Goal: Task Accomplishment & Management: Complete application form

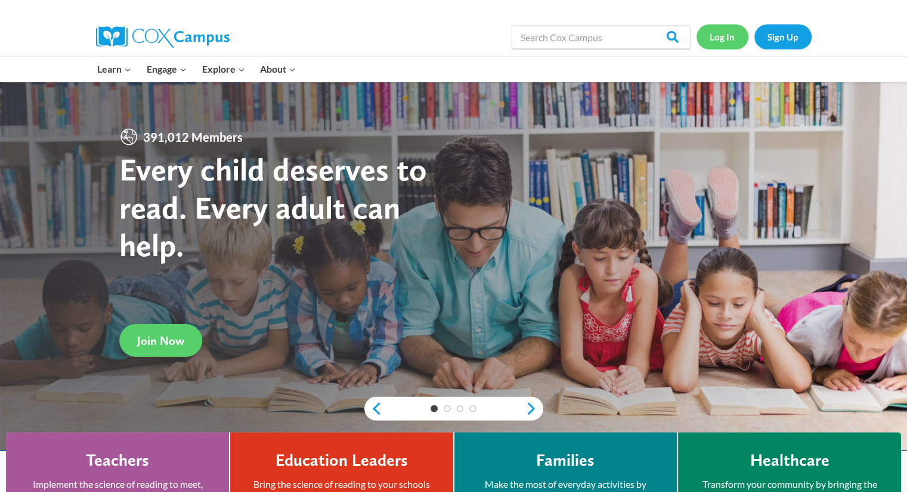
click at [717, 35] on link "Log In" at bounding box center [722, 36] width 52 height 24
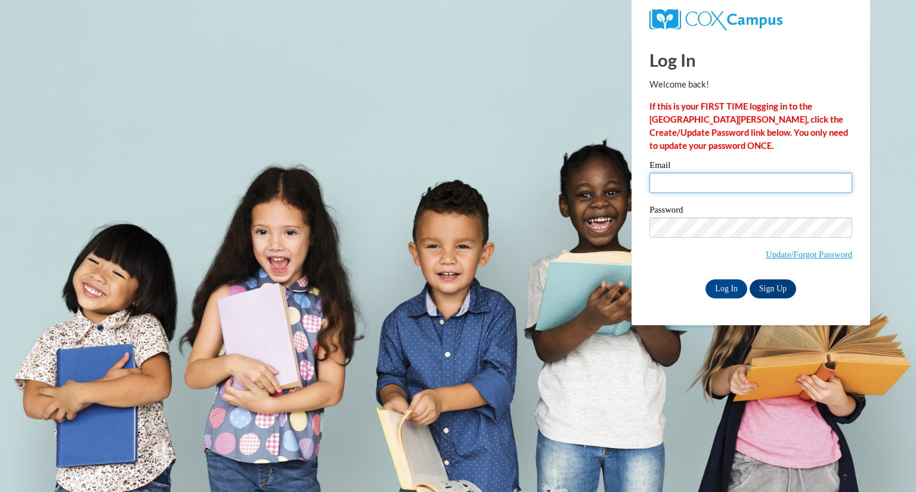
click at [677, 191] on input "Email" at bounding box center [750, 183] width 203 height 20
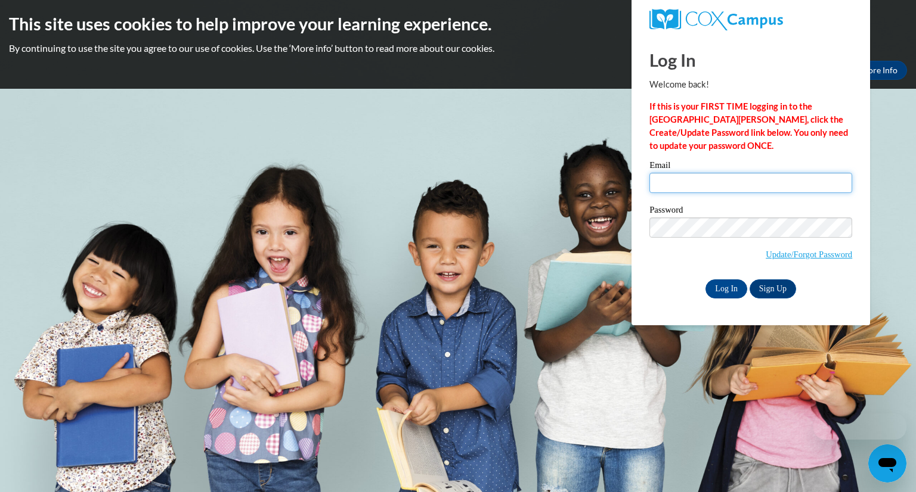
type input "e20072053@dekalbschoolsga.org"
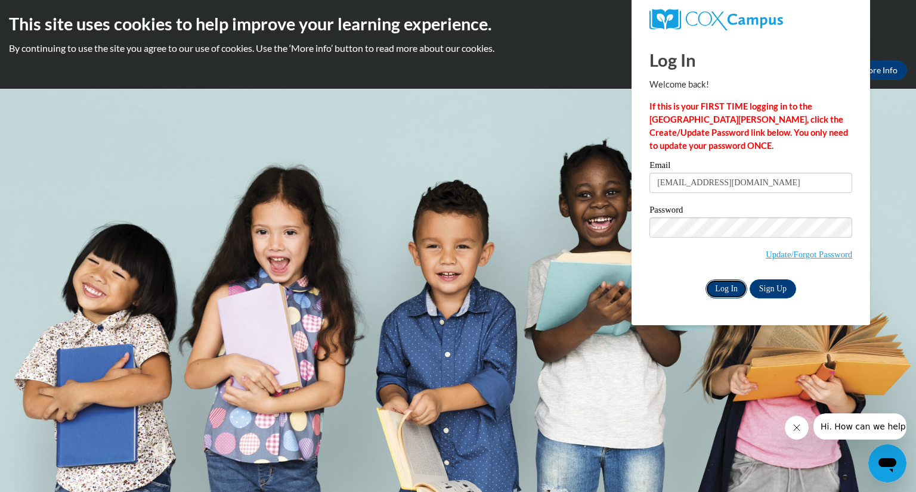
click at [718, 295] on input "Log In" at bounding box center [726, 289] width 42 height 19
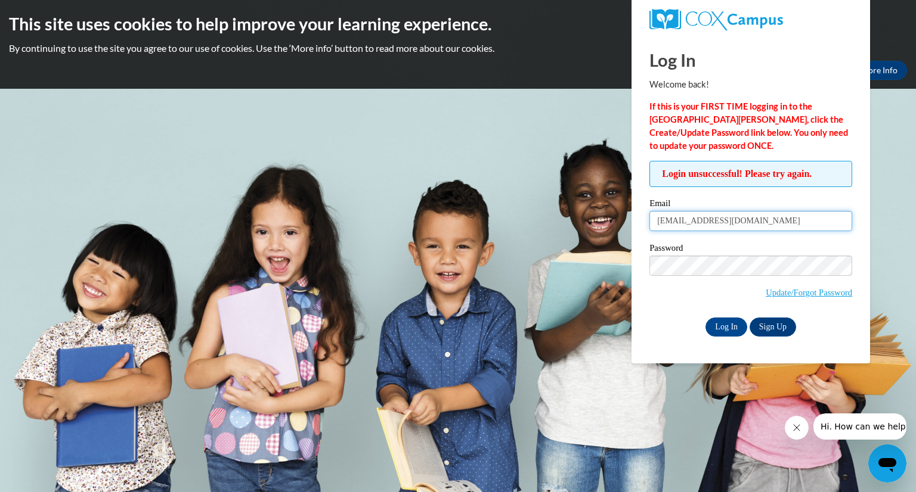
drag, startPoint x: 789, startPoint y: 225, endPoint x: 567, endPoint y: 251, distance: 223.9
click at [567, 251] on body "This site uses cookies to help improve your learning experience. By continuing …" at bounding box center [458, 246] width 916 height 492
type input "lakettawilburn@hotmail.com"
click at [718, 328] on input "Log In" at bounding box center [726, 327] width 42 height 19
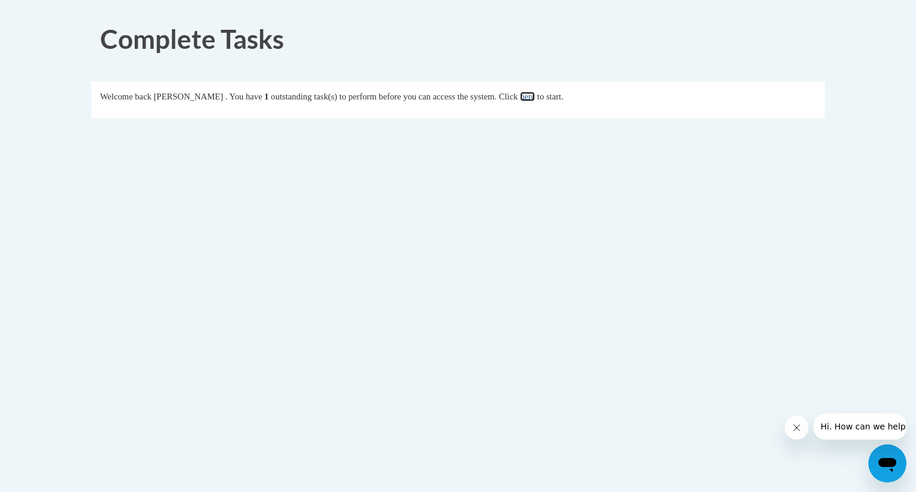
click at [535, 96] on link "here" at bounding box center [527, 97] width 15 height 10
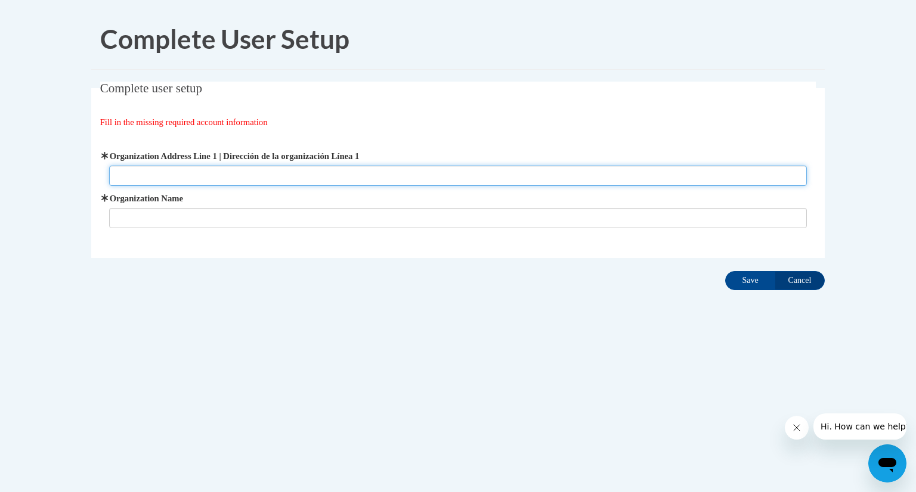
click at [231, 172] on input "Organization Address Line 1 | Dirección de la organización Línea 1" at bounding box center [458, 176] width 698 height 20
type input "[STREET_ADDRESS]"
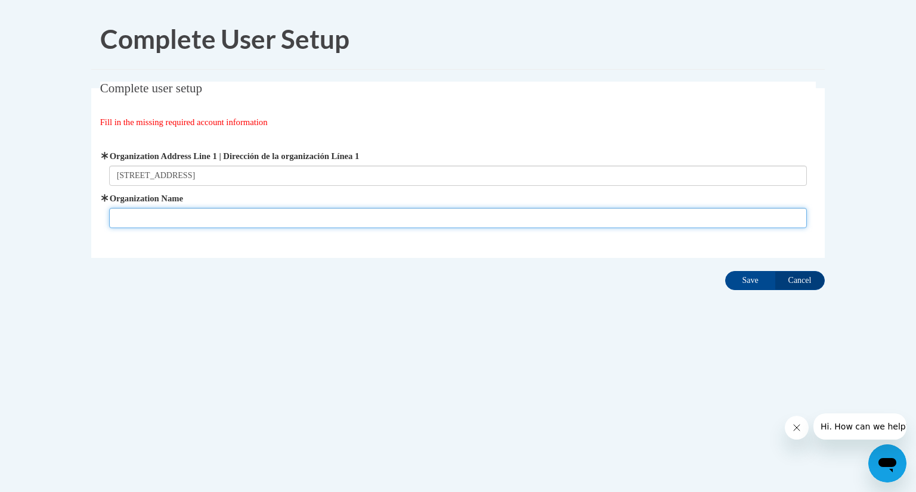
click at [160, 224] on input "Organization Name" at bounding box center [458, 218] width 698 height 20
type input "[GEOGRAPHIC_DATA]"
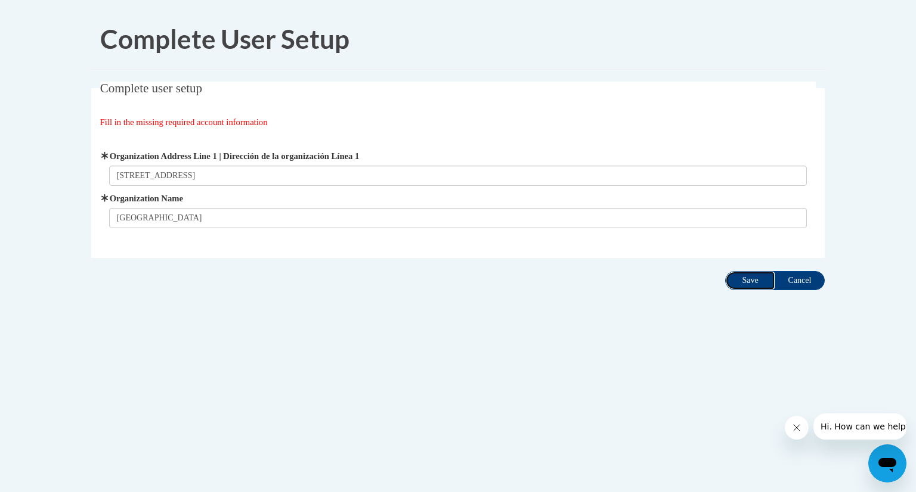
click at [745, 282] on input "Save" at bounding box center [750, 280] width 50 height 19
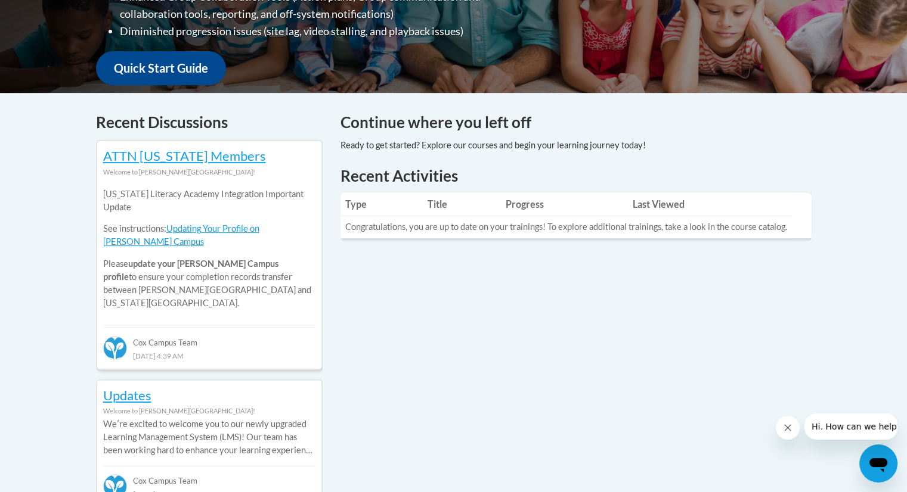
scroll to position [410, 0]
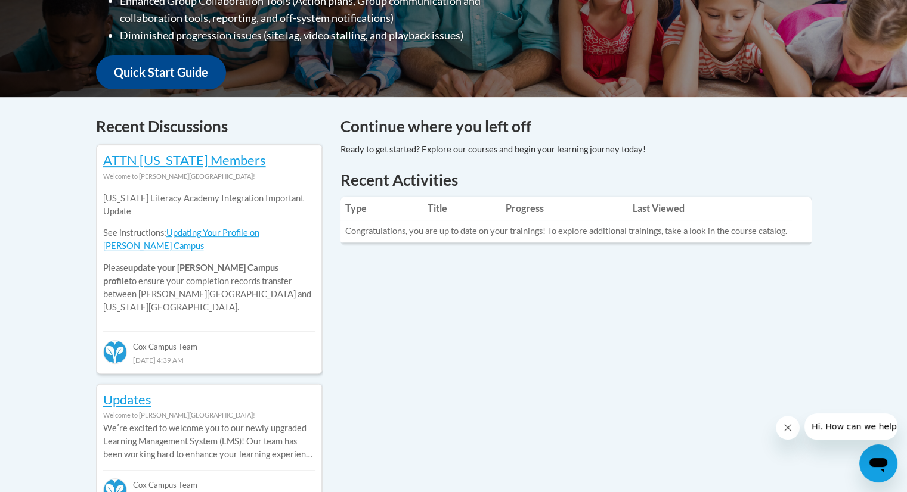
click at [191, 331] on div "Cox Campus Team" at bounding box center [209, 341] width 212 height 21
click at [453, 240] on td "Congratulations, you are up to date on your trainings! To explore additional tr…" at bounding box center [565, 232] width 451 height 22
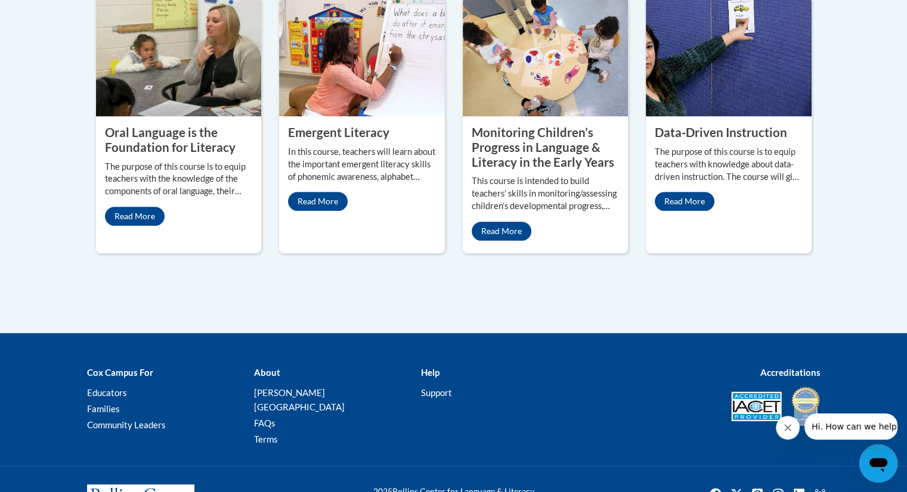
scroll to position [1158, 0]
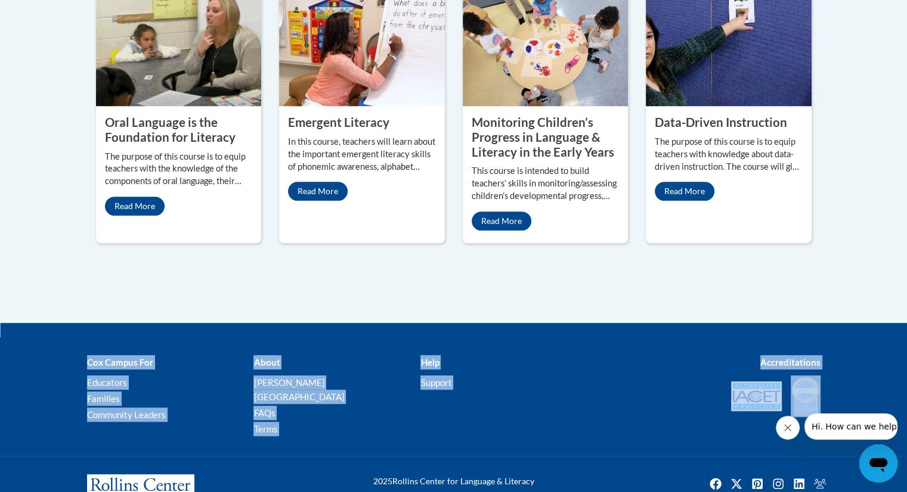
drag, startPoint x: 898, startPoint y: 370, endPoint x: 892, endPoint y: 299, distance: 71.2
click at [892, 323] on div "Cox Campus For Educators Families Community Leaders About Cox Campus FAQs Terms…" at bounding box center [453, 428] width 907 height 211
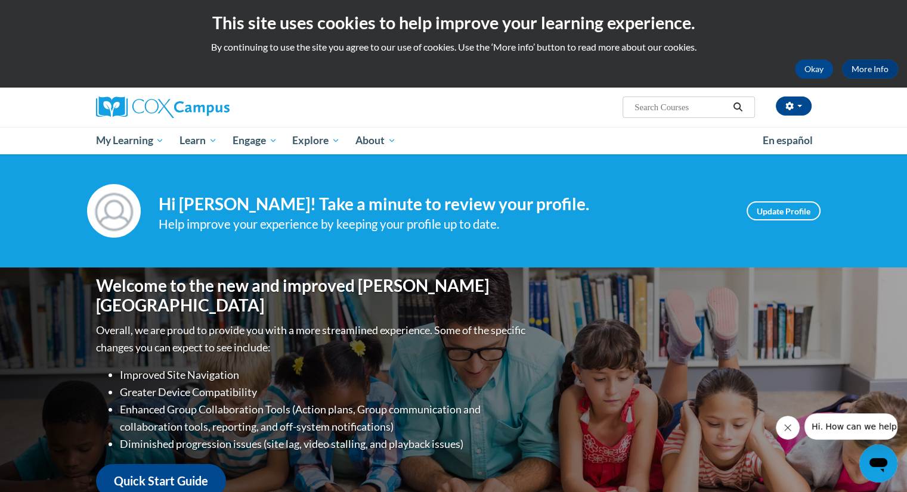
scroll to position [0, 0]
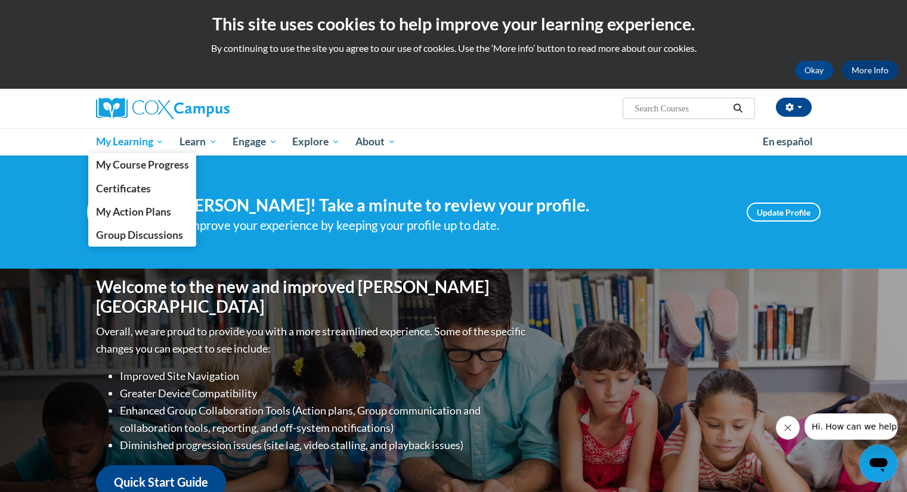
click at [120, 146] on span "My Learning" at bounding box center [129, 142] width 69 height 14
click at [127, 168] on span "My Course Progress" at bounding box center [141, 165] width 93 height 13
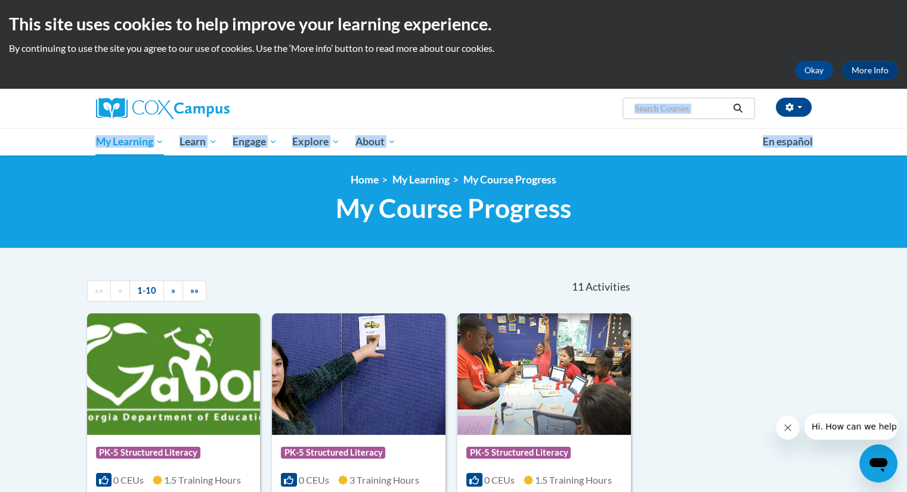
drag, startPoint x: 130, startPoint y: 166, endPoint x: 740, endPoint y: 119, distance: 612.3
click at [537, 102] on div "LaKetta Griffin (America/New_York UTC-04:00) My Profile Inbox My Transcripts Lo…" at bounding box center [575, 104] width 489 height 30
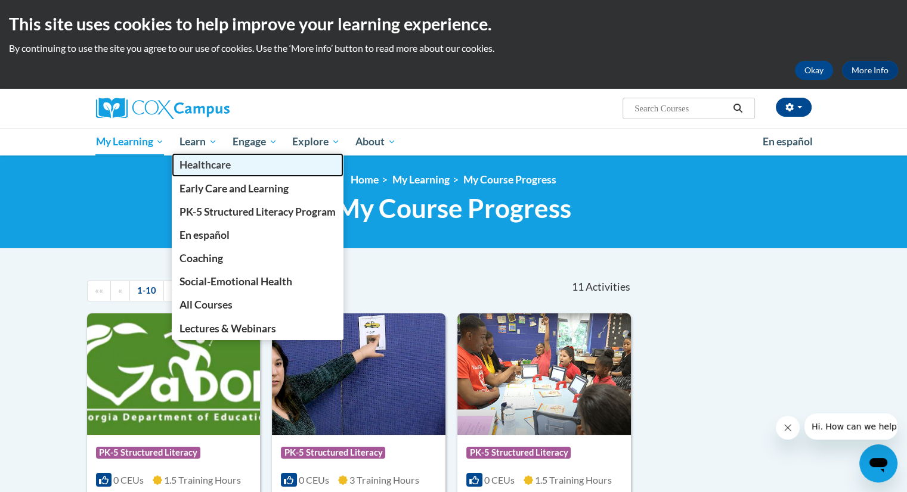
click at [208, 169] on span "Healthcare" at bounding box center [204, 165] width 51 height 13
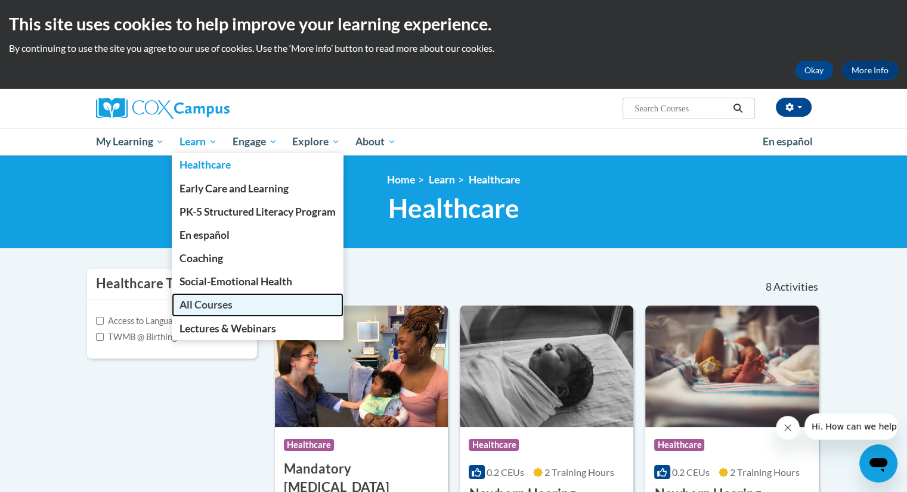
click at [203, 312] on link "All Courses" at bounding box center [258, 304] width 172 height 23
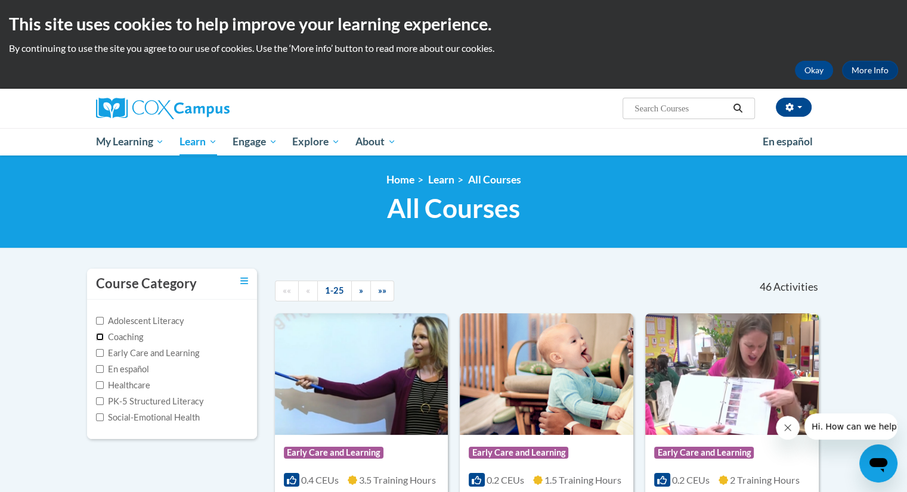
click at [98, 334] on input "Coaching" at bounding box center [100, 337] width 8 height 8
checkbox input "true"
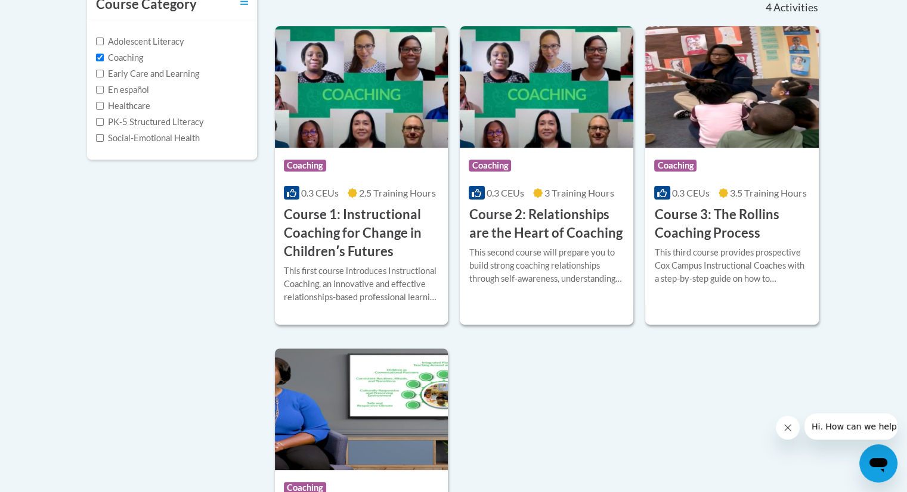
scroll to position [287, 0]
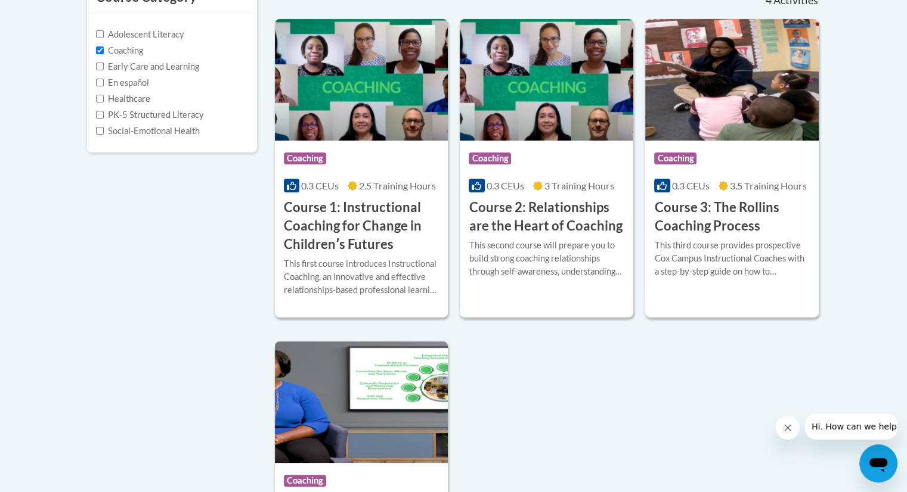
click at [885, 233] on body "This site uses cookies to help improve your learning experience. By continuing …" at bounding box center [453, 318] width 907 height 1210
drag, startPoint x: 906, startPoint y: 148, endPoint x: 903, endPoint y: 210, distance: 61.5
click at [903, 210] on body "This site uses cookies to help improve your learning experience. By continuing …" at bounding box center [453, 318] width 907 height 1210
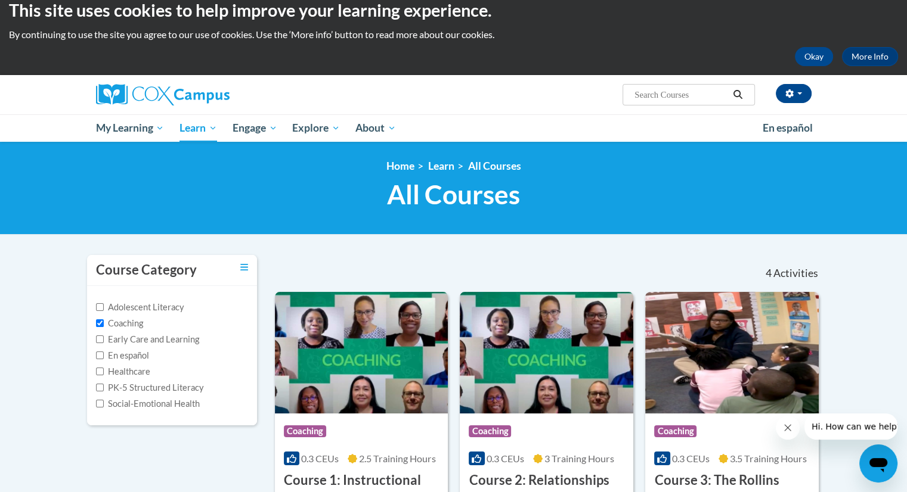
scroll to position [0, 0]
